Goal: Transaction & Acquisition: Book appointment/travel/reservation

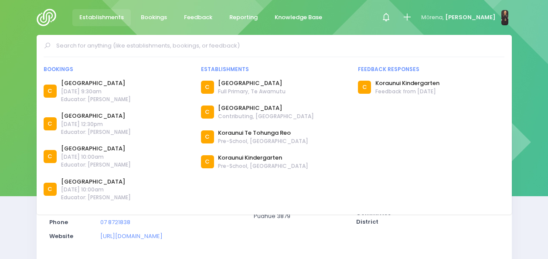
select select "5"
click at [175, 47] on input "text" at bounding box center [277, 45] width 443 height 13
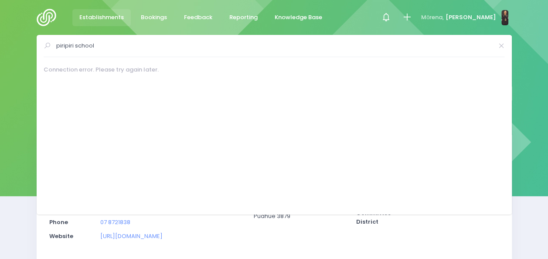
type input "piripiri school"
click at [45, 20] on img at bounding box center [49, 17] width 25 height 17
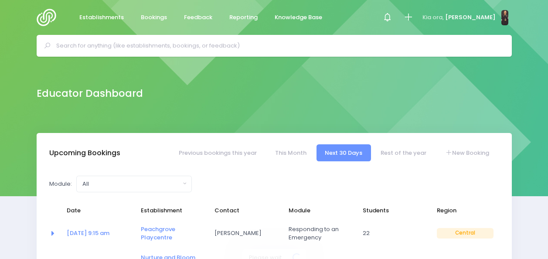
select select "5"
click at [260, 44] on input "text" at bounding box center [277, 45] width 443 height 13
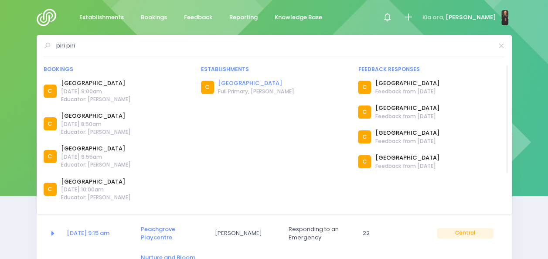
type input "piri piri"
click at [242, 83] on link "[GEOGRAPHIC_DATA]" at bounding box center [256, 83] width 76 height 9
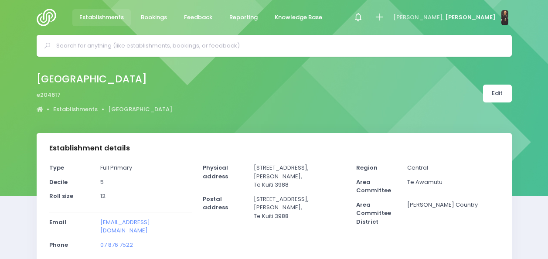
select select "5"
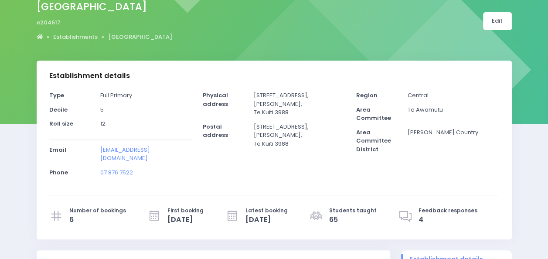
scroll to position [74, 0]
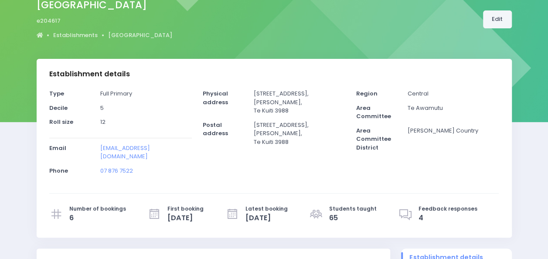
click at [500, 16] on link "Edit" at bounding box center [497, 19] width 29 height 18
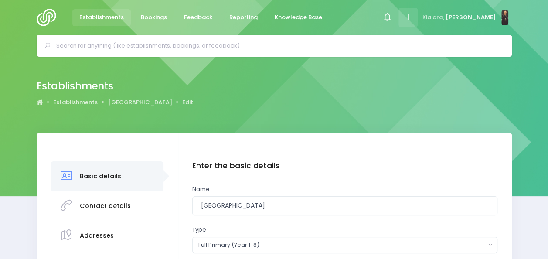
click at [413, 19] on icon at bounding box center [408, 17] width 10 height 10
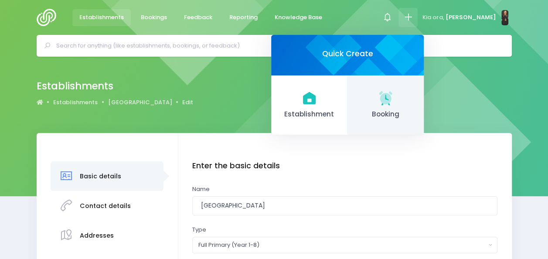
click at [400, 107] on link "Booking" at bounding box center [385, 105] width 76 height 60
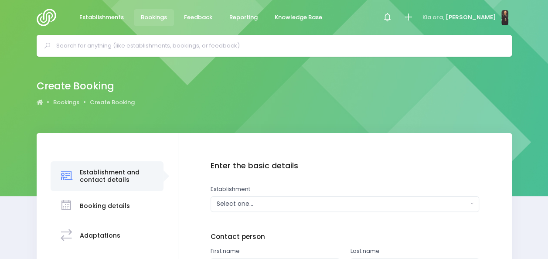
scroll to position [100, 0]
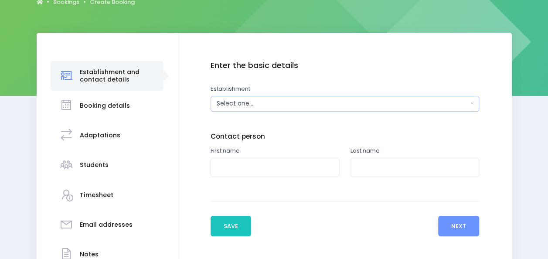
click at [322, 108] on button "Select one..." at bounding box center [344, 104] width 268 height 16
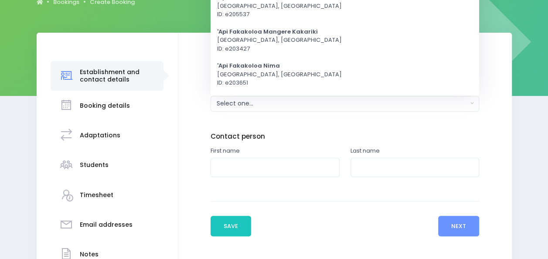
scroll to position [0, 0]
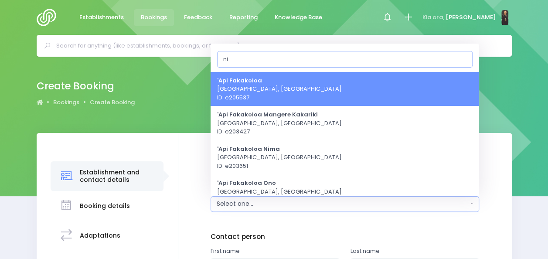
type input "n"
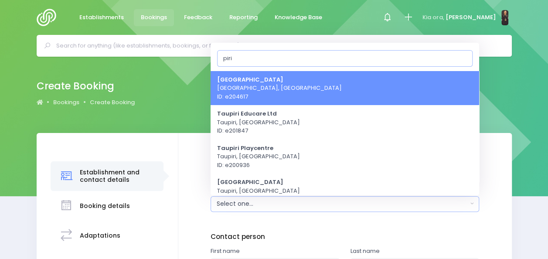
type input "piri"
click at [309, 94] on link "[GEOGRAPHIC_DATA] [GEOGRAPHIC_DATA], [GEOGRAPHIC_DATA] ID: e204617" at bounding box center [344, 88] width 268 height 34
select select "204617"
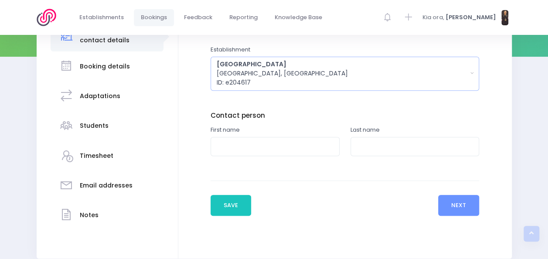
scroll to position [142, 0]
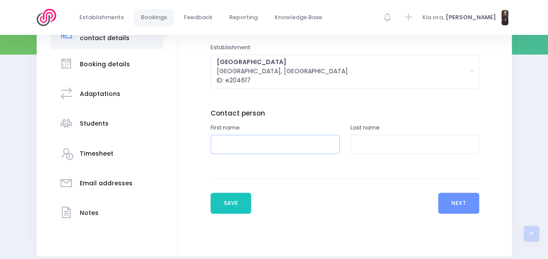
click at [291, 145] on input "text" at bounding box center [274, 145] width 129 height 20
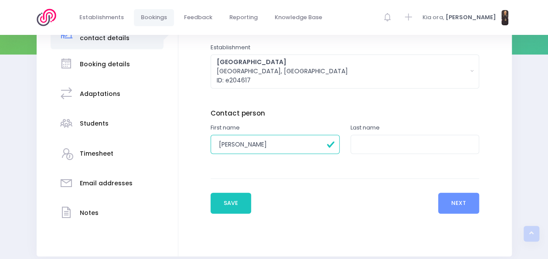
type input "[PERSON_NAME]"
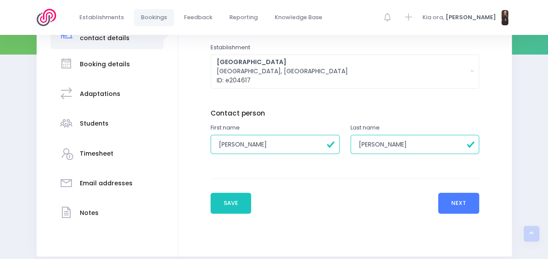
type input "[PERSON_NAME]"
click at [451, 200] on button "Next" at bounding box center [458, 203] width 41 height 21
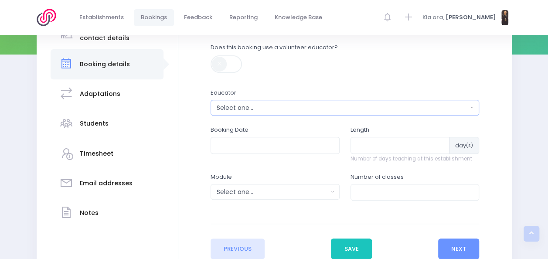
click at [352, 107] on div "Select one..." at bounding box center [342, 107] width 251 height 9
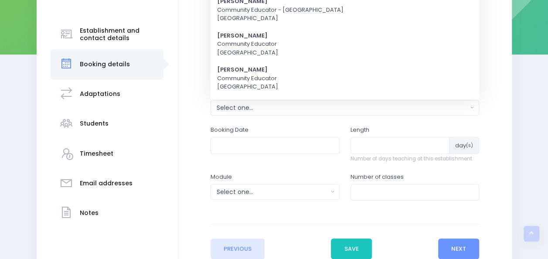
scroll to position [0, 0]
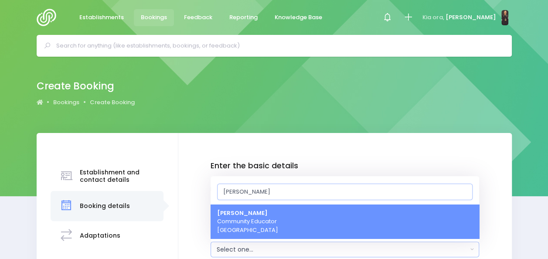
type input "[PERSON_NAME]"
click at [294, 214] on link "[PERSON_NAME] Heta Community Educator [GEOGRAPHIC_DATA]" at bounding box center [344, 221] width 268 height 34
select select "395566"
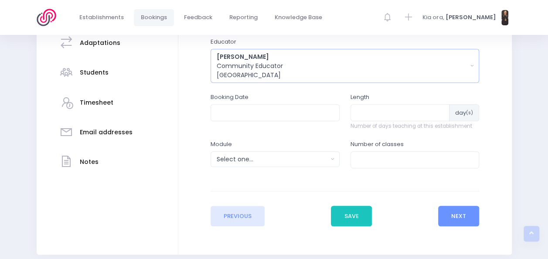
scroll to position [194, 0]
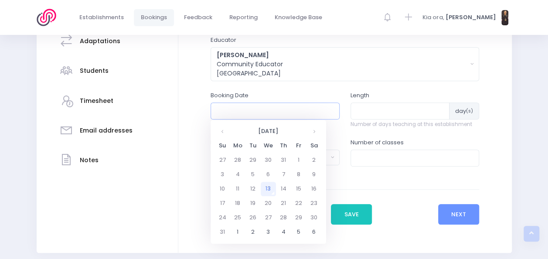
click at [265, 111] on input "text" at bounding box center [274, 110] width 129 height 17
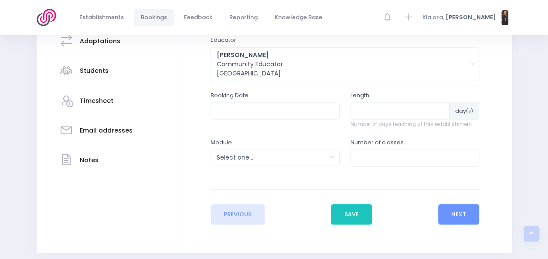
click at [169, 163] on div "Establishment and contact details Booking details" at bounding box center [108, 96] width 142 height 314
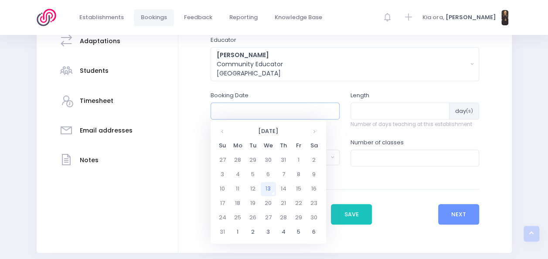
click at [274, 110] on input "text" at bounding box center [274, 110] width 129 height 17
click at [316, 131] on th at bounding box center [313, 131] width 15 height 14
click at [252, 175] on td "7" at bounding box center [252, 174] width 15 height 14
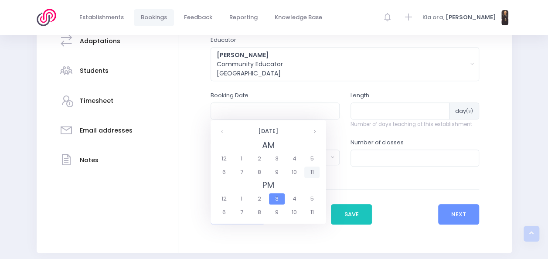
click at [310, 173] on span "11" at bounding box center [311, 171] width 15 height 11
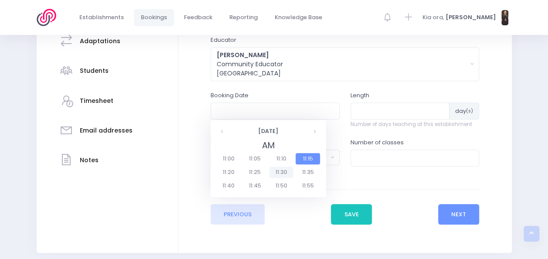
click at [280, 174] on span "11:30" at bounding box center [281, 171] width 24 height 11
type input "[DATE] 11:30 AM"
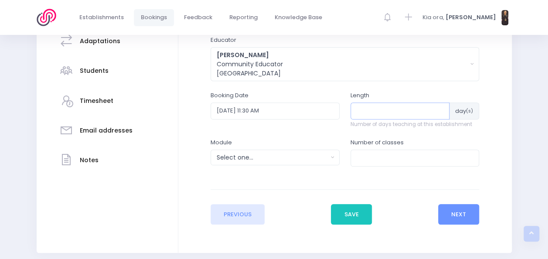
click at [383, 111] on input "number" at bounding box center [399, 110] width 99 height 17
type input "1"
click at [282, 157] on div "Select one..." at bounding box center [272, 157] width 111 height 9
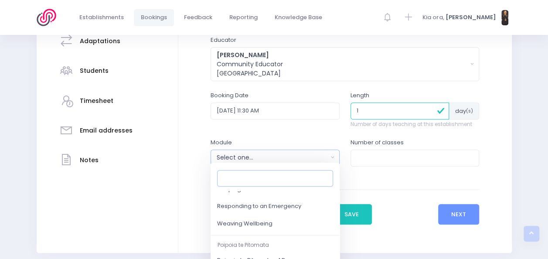
scroll to position [137, 0]
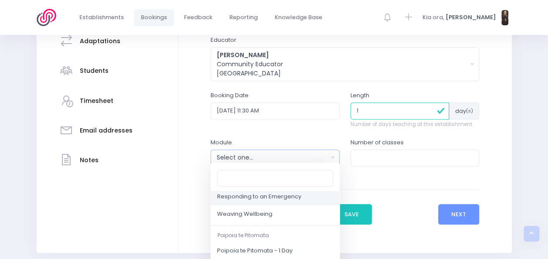
click at [286, 197] on span "Responding to an Emergency" at bounding box center [259, 197] width 84 height 9
select select "Responding to an Emergency"
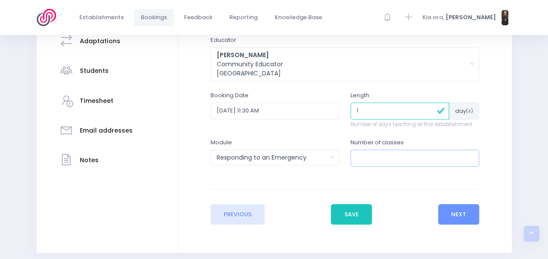
click at [371, 154] on input "number" at bounding box center [414, 157] width 129 height 17
type input "2"
click at [460, 214] on button "Next" at bounding box center [458, 214] width 41 height 21
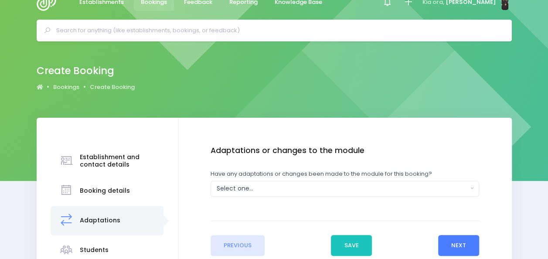
scroll to position [0, 0]
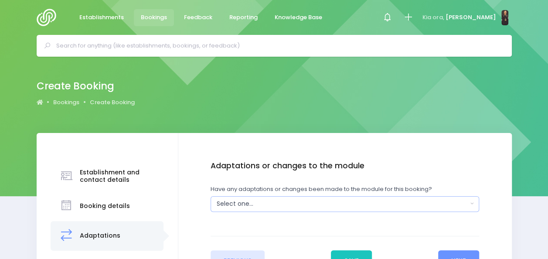
click at [433, 205] on div "Select one..." at bounding box center [342, 203] width 251 height 9
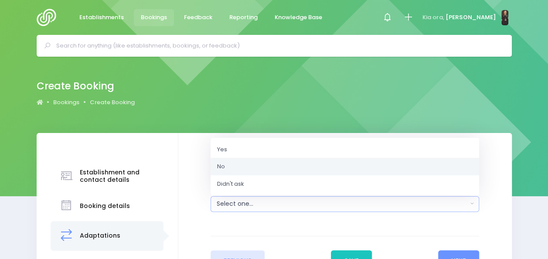
click at [378, 166] on link "No" at bounding box center [344, 166] width 268 height 17
select select "No"
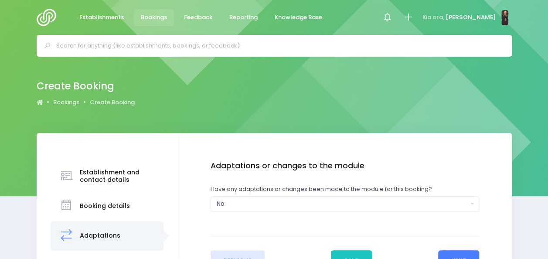
click at [452, 250] on button "Next" at bounding box center [458, 260] width 41 height 21
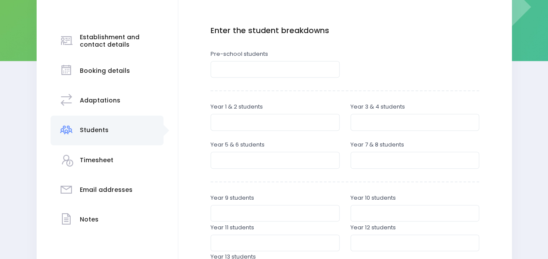
scroll to position [136, 0]
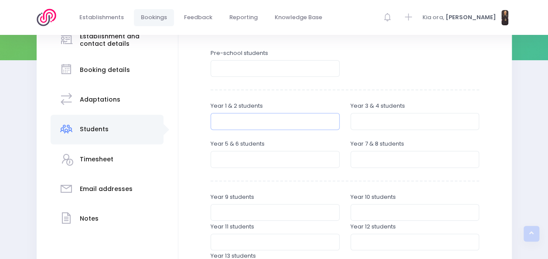
click at [296, 124] on input "number" at bounding box center [274, 121] width 129 height 17
type input "2"
click at [366, 121] on input "number" at bounding box center [414, 121] width 129 height 17
type input "1"
click at [273, 161] on input "number" at bounding box center [274, 159] width 129 height 17
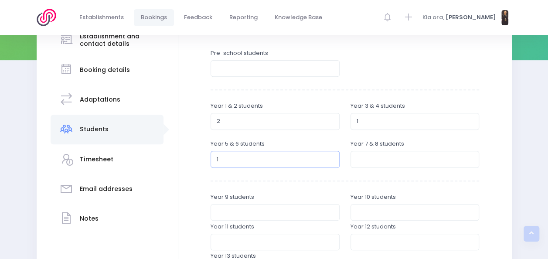
type input "1"
click at [369, 160] on input "number" at bounding box center [414, 159] width 129 height 17
type input "2"
type input "4"
click at [294, 119] on input "2" at bounding box center [274, 121] width 129 height 17
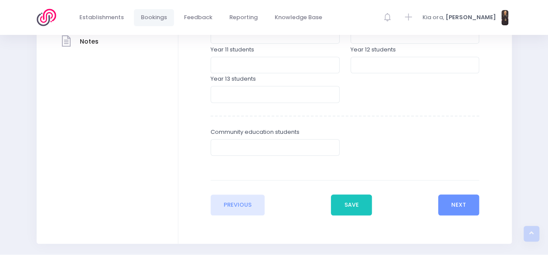
scroll to position [336, 0]
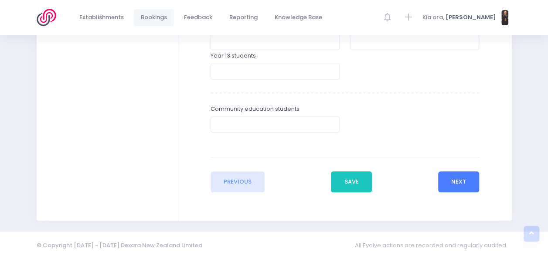
type input "3"
click at [462, 181] on button "Next" at bounding box center [458, 181] width 41 height 21
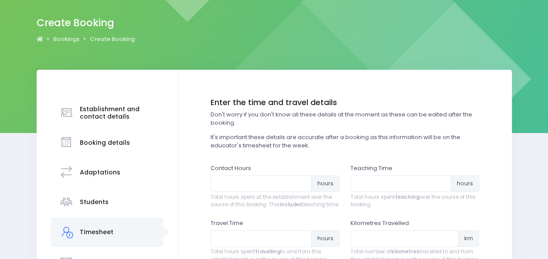
scroll to position [64, 0]
click at [266, 185] on input "number" at bounding box center [260, 183] width 101 height 17
type input "3.5"
click at [381, 187] on input "number" at bounding box center [400, 183] width 101 height 17
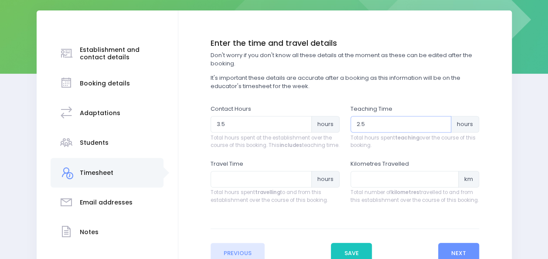
scroll to position [125, 0]
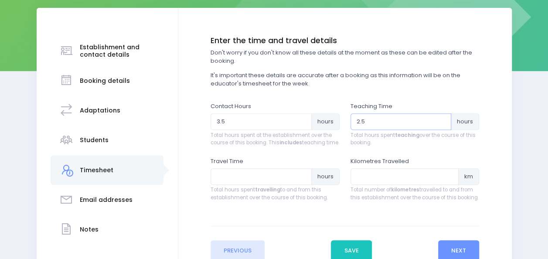
type input "2.5"
click at [242, 184] on input "number" at bounding box center [260, 176] width 101 height 17
click at [375, 185] on input "number" at bounding box center [404, 176] width 109 height 17
type input "140"
click at [275, 184] on input "number" at bounding box center [260, 176] width 101 height 17
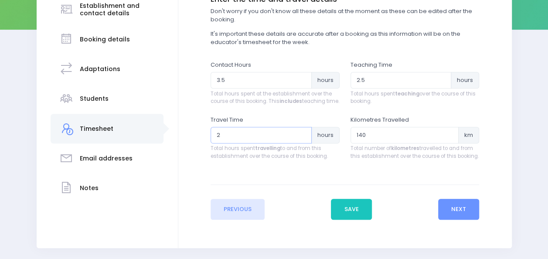
scroll to position [176, 0]
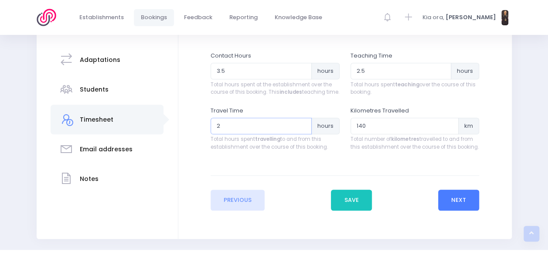
type input "2"
click at [452, 201] on button "Next" at bounding box center [458, 200] width 41 height 21
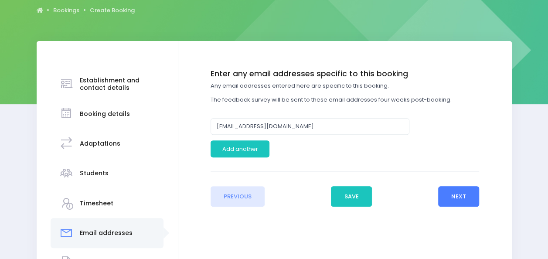
scroll to position [92, 0]
click at [455, 193] on button "Next" at bounding box center [458, 196] width 41 height 21
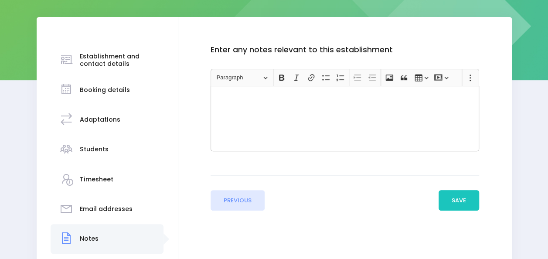
scroll to position [117, 0]
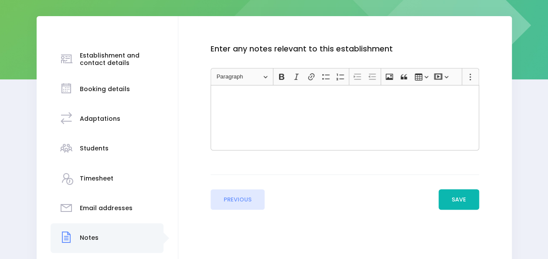
click at [456, 199] on button "Save" at bounding box center [458, 199] width 41 height 21
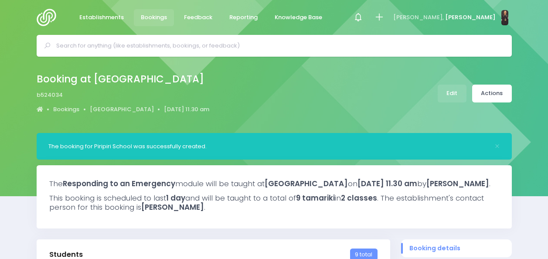
select select "5"
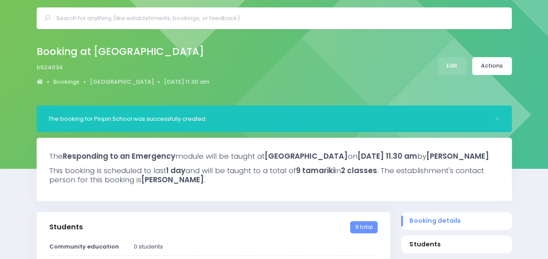
scroll to position [27, 0]
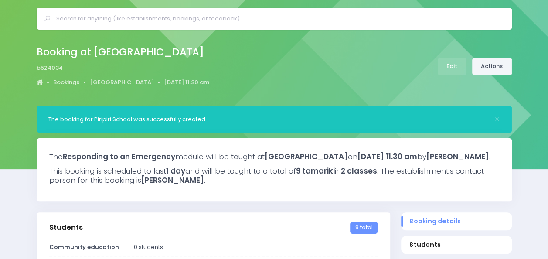
click at [490, 69] on link "Actions" at bounding box center [492, 67] width 40 height 18
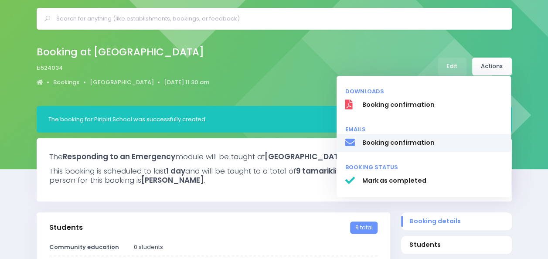
click at [381, 138] on link "Booking confirmation" at bounding box center [423, 143] width 174 height 18
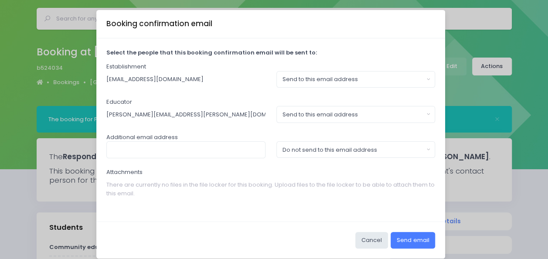
click at [404, 238] on button "Send email" at bounding box center [412, 240] width 44 height 17
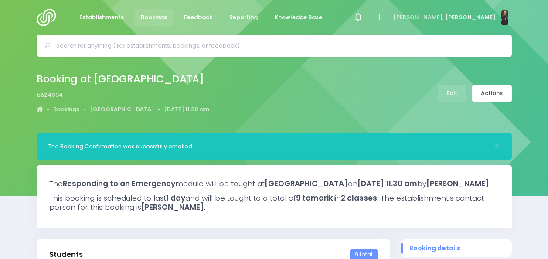
select select "5"
